Goal: Information Seeking & Learning: Learn about a topic

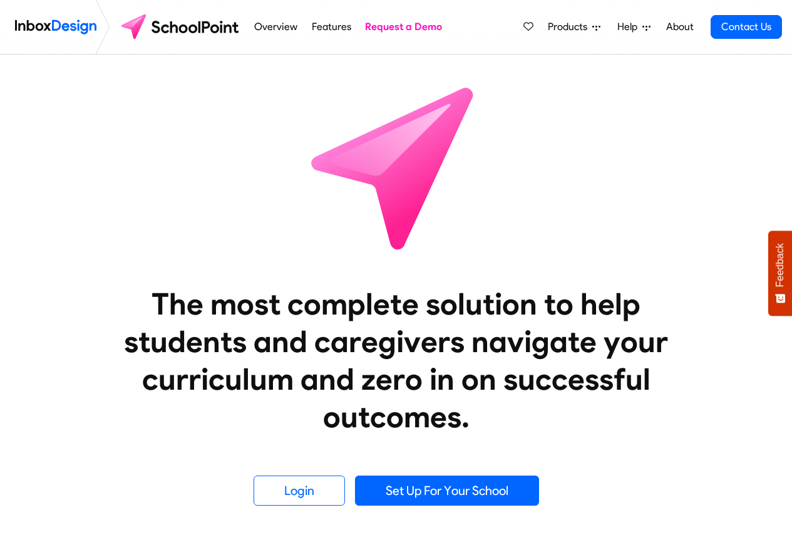
click at [515, 27] on div "Overview Features Request a Demo Products Mobile APP Pricing Free Webinars & Tr…" at bounding box center [514, 27] width 535 height 54
click at [549, 25] on span "Products" at bounding box center [570, 26] width 44 height 15
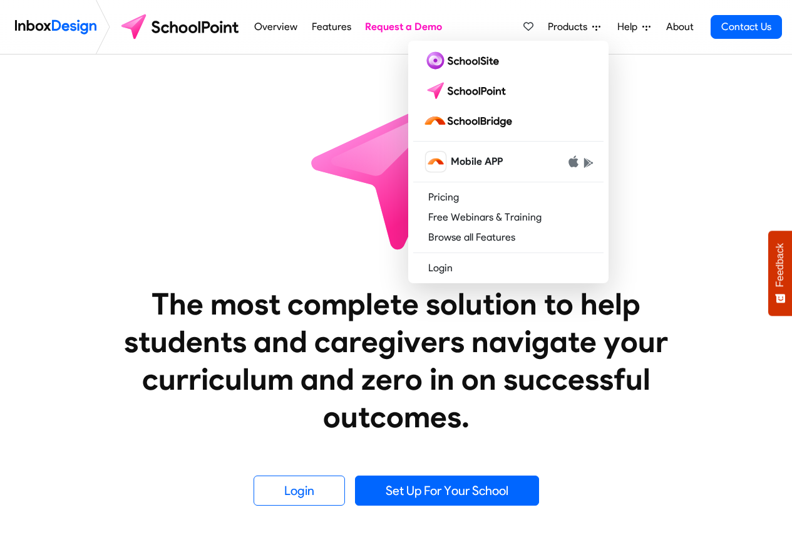
click at [451, 34] on div "Overview Features Request a Demo Products Mobile APP Pricing Free Webinars & Tr…" at bounding box center [514, 27] width 535 height 54
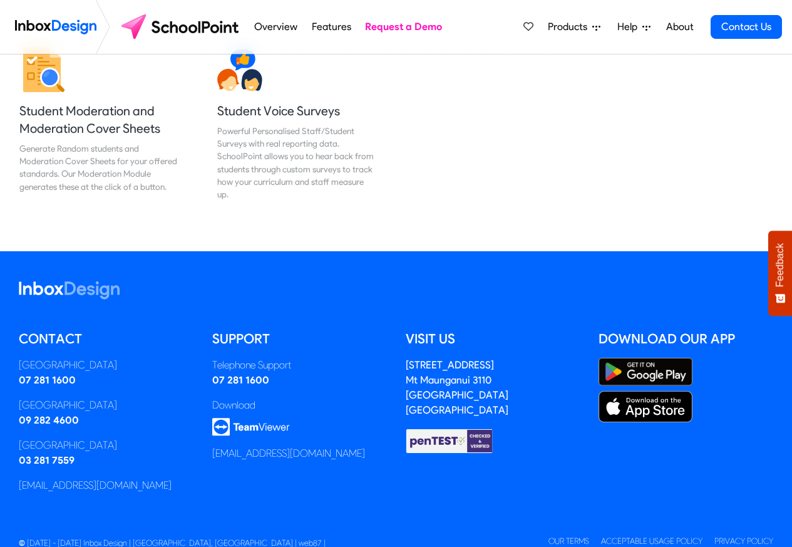
scroll to position [1648, 0]
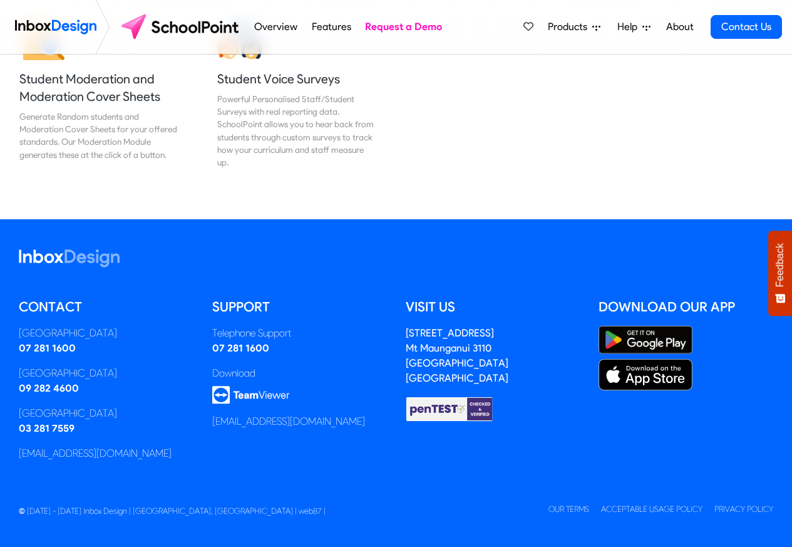
click at [279, 1] on li "Overview" at bounding box center [275, 27] width 57 height 54
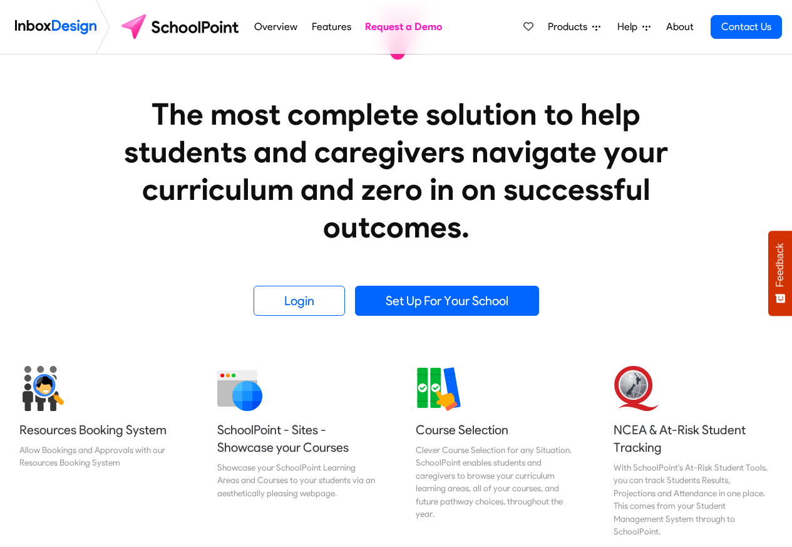
scroll to position [145, 0]
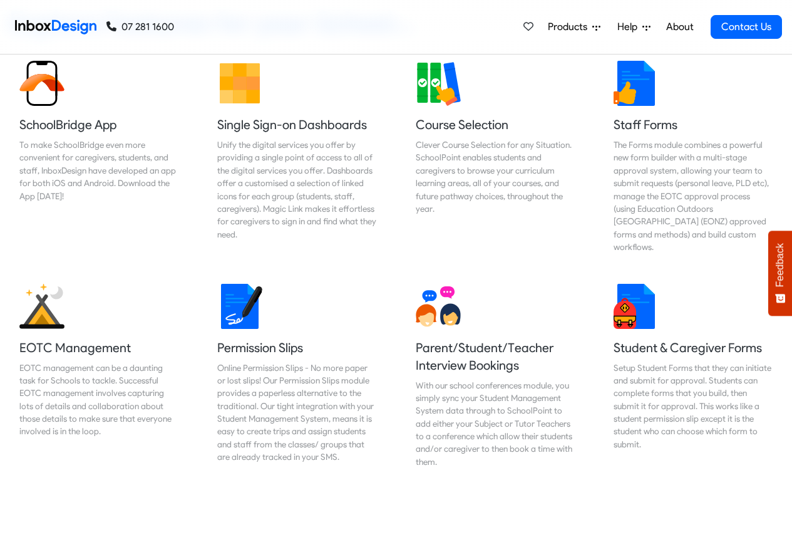
scroll to position [601, 0]
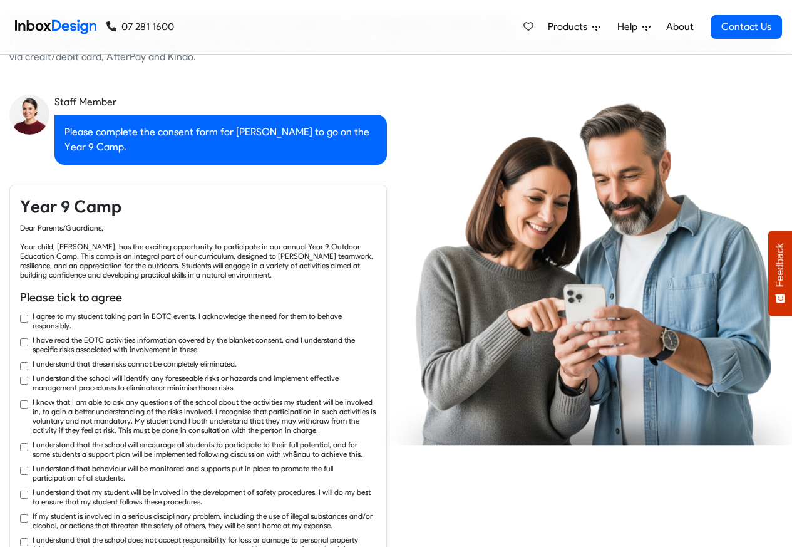
checkbox input "true"
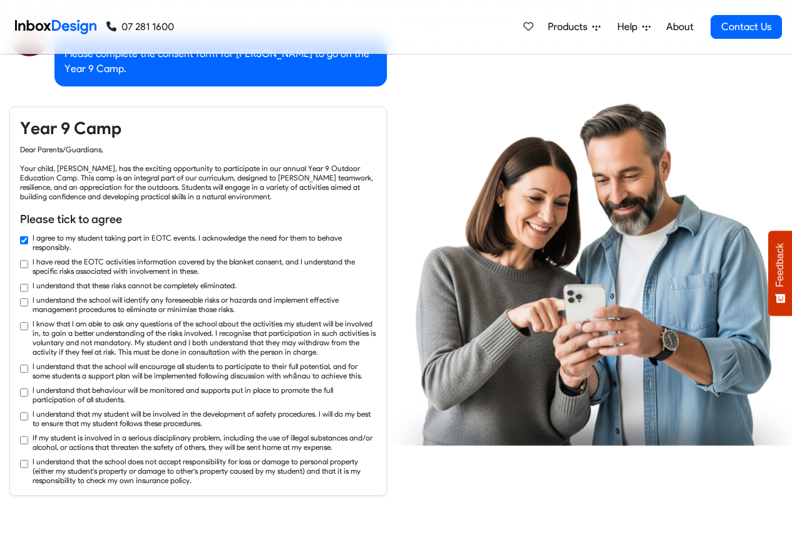
checkbox input "true"
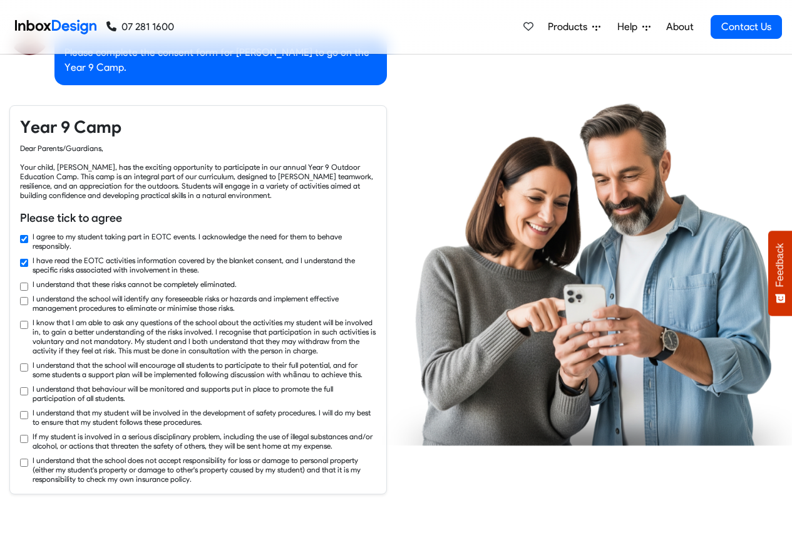
checkbox input "true"
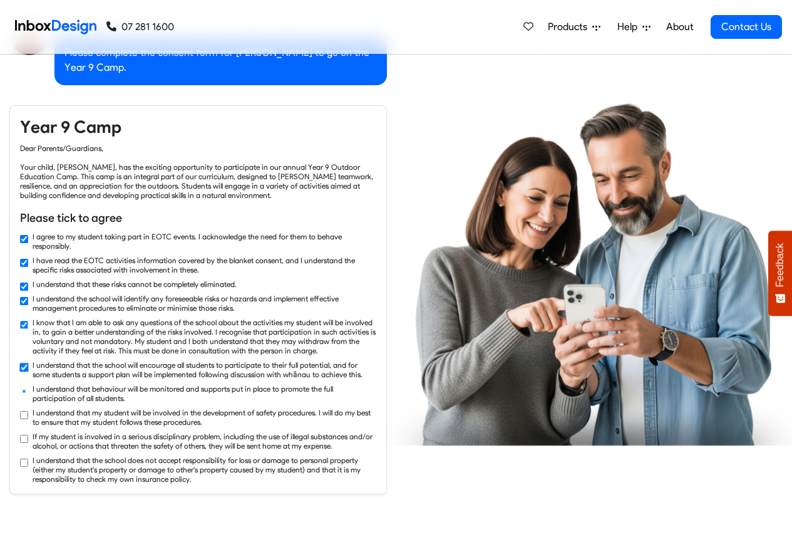
checkbox input "true"
